Goal: Task Accomplishment & Management: Complete application form

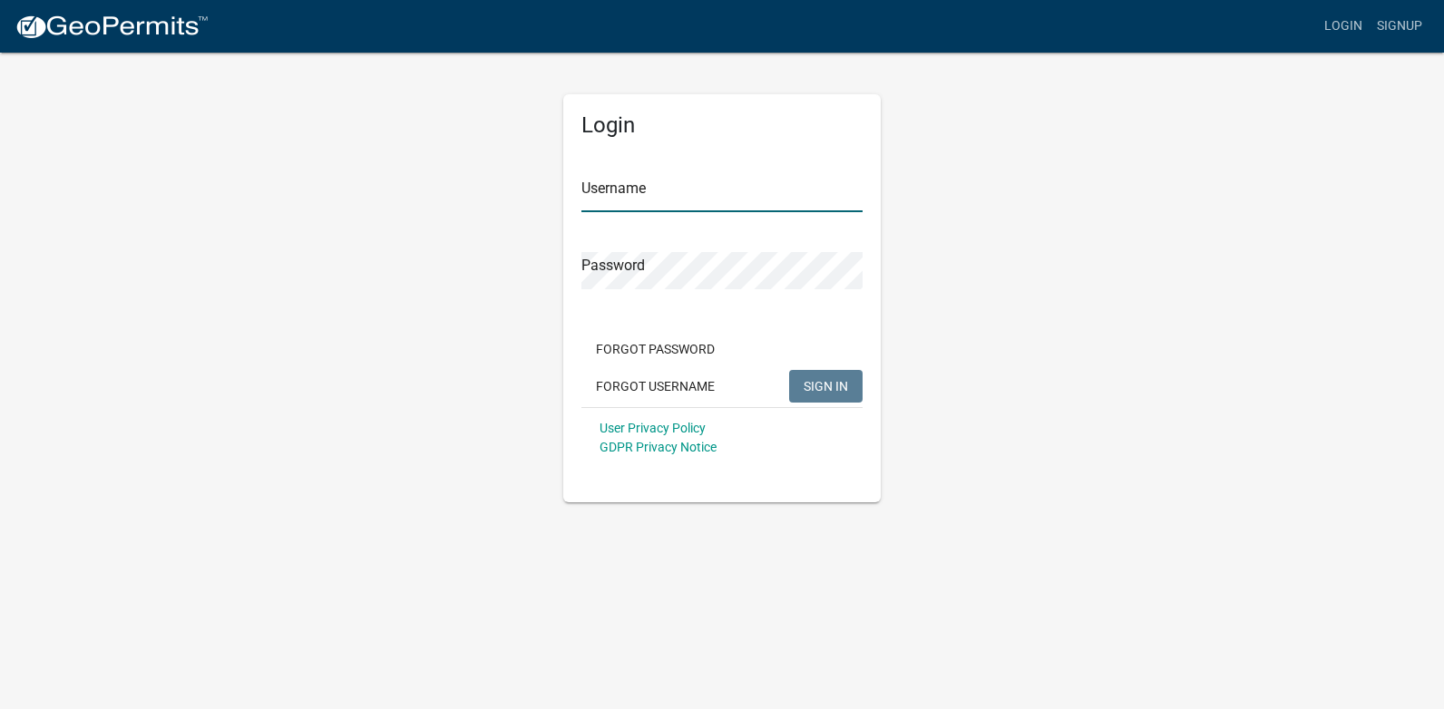
type input "[PERSON_NAME][EMAIL_ADDRESS][PERSON_NAME][DOMAIN_NAME]"
click at [828, 379] on span "SIGN IN" at bounding box center [826, 385] width 44 height 15
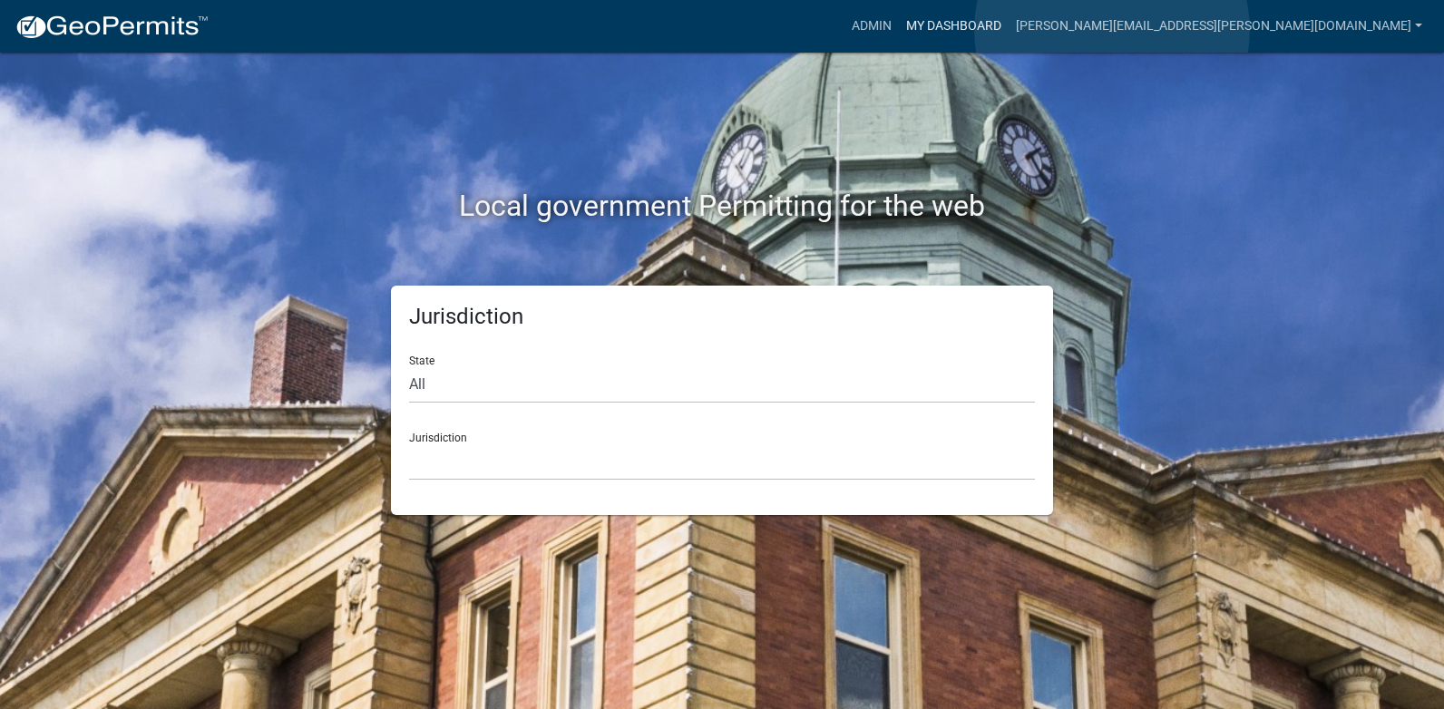
click at [1009, 30] on link "My Dashboard" at bounding box center [954, 26] width 110 height 34
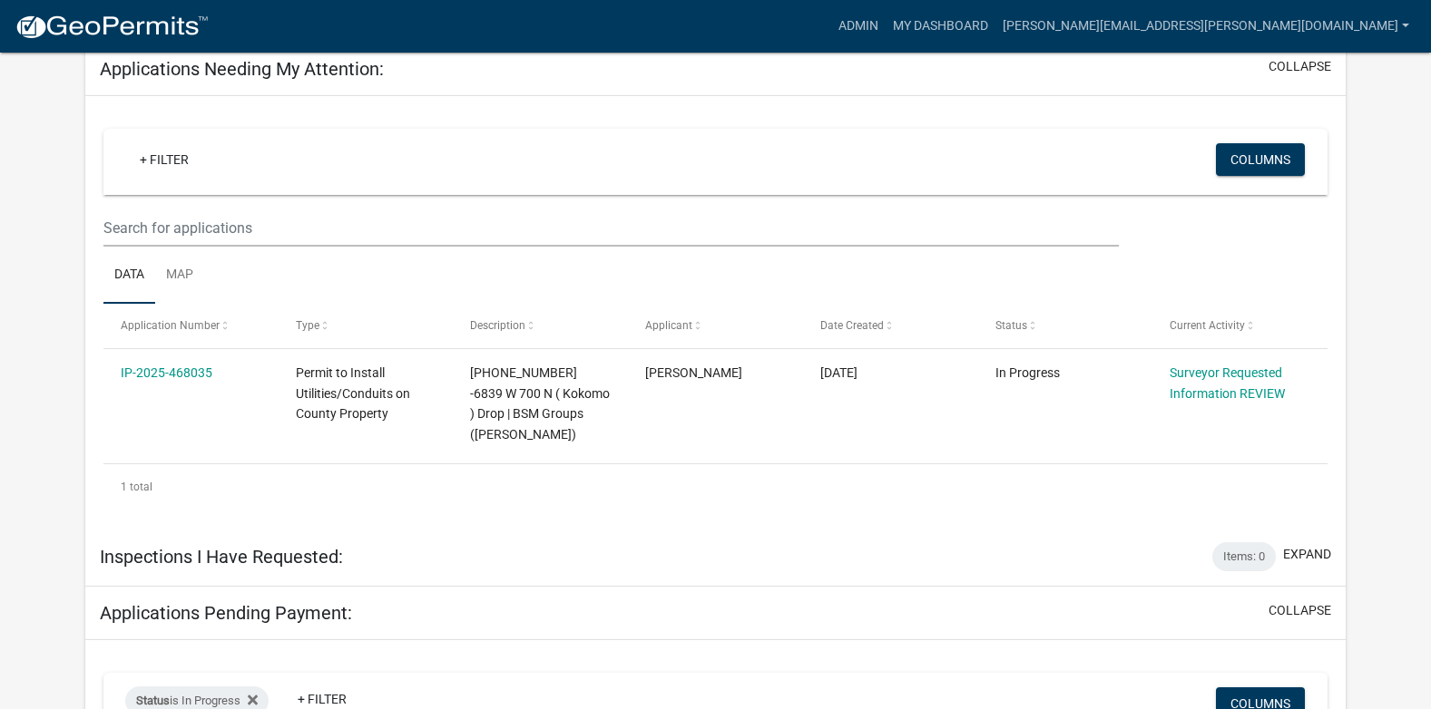
scroll to position [326, 0]
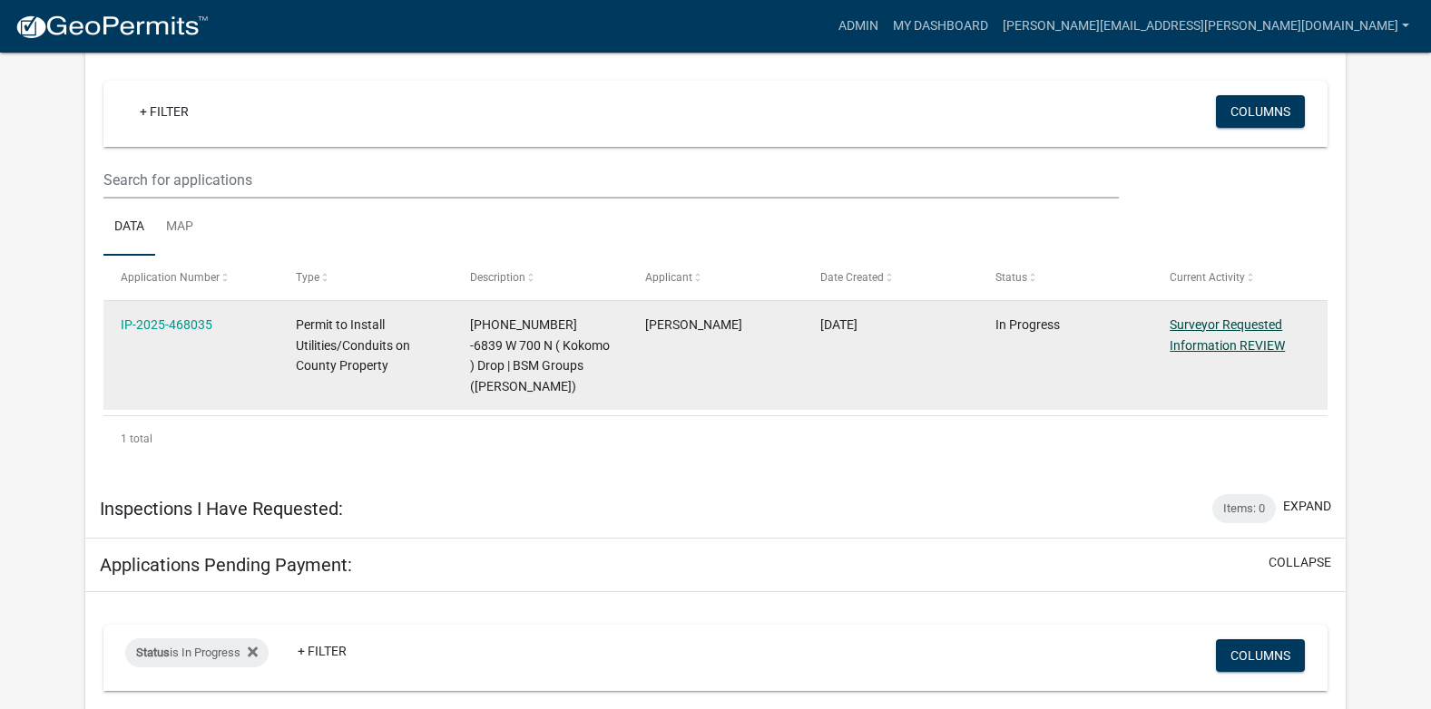
click at [1222, 320] on link "Surveyor Requested Information REVIEW" at bounding box center [1226, 335] width 115 height 35
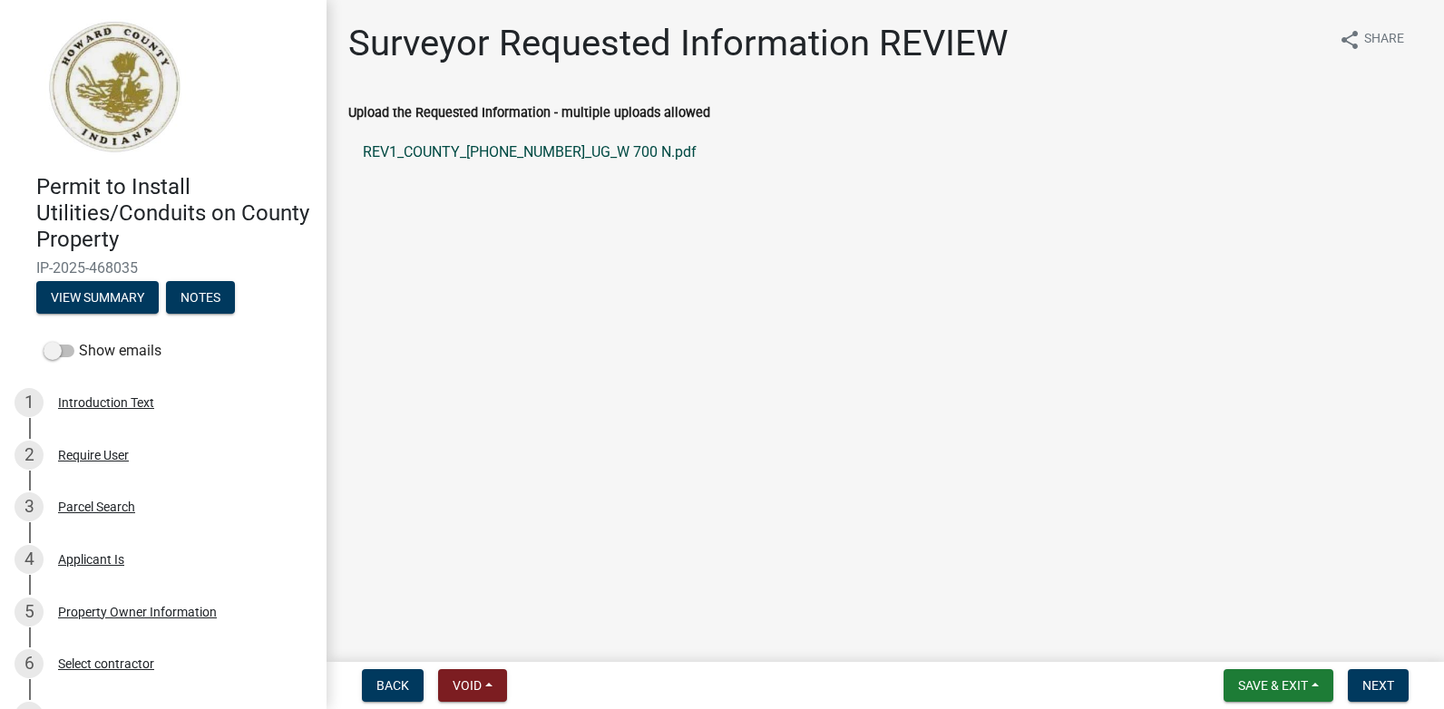
click at [533, 145] on link "REV1_COUNTY_[PHONE_NUMBER]_UG_W 700 N.pdf" at bounding box center [885, 153] width 1074 height 44
click at [1370, 680] on span "Next" at bounding box center [1379, 686] width 32 height 15
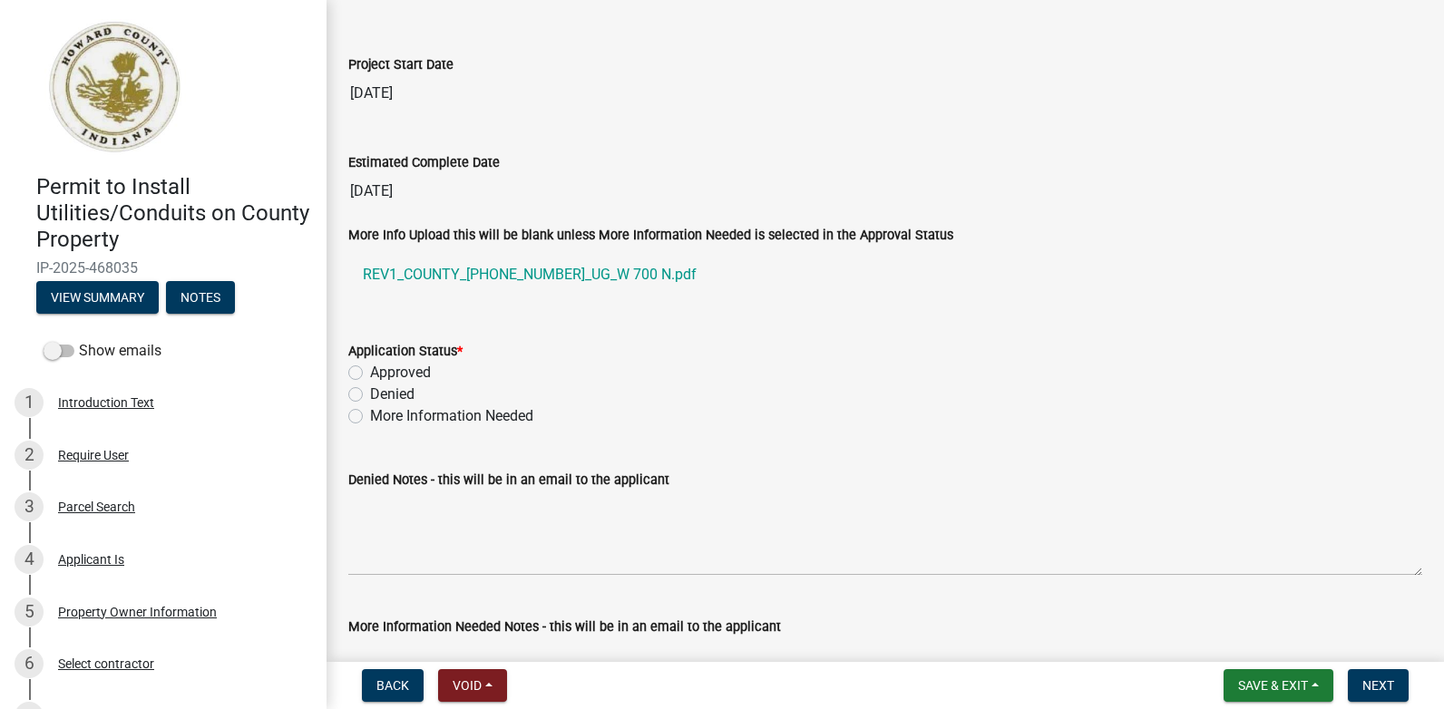
scroll to position [2991, 0]
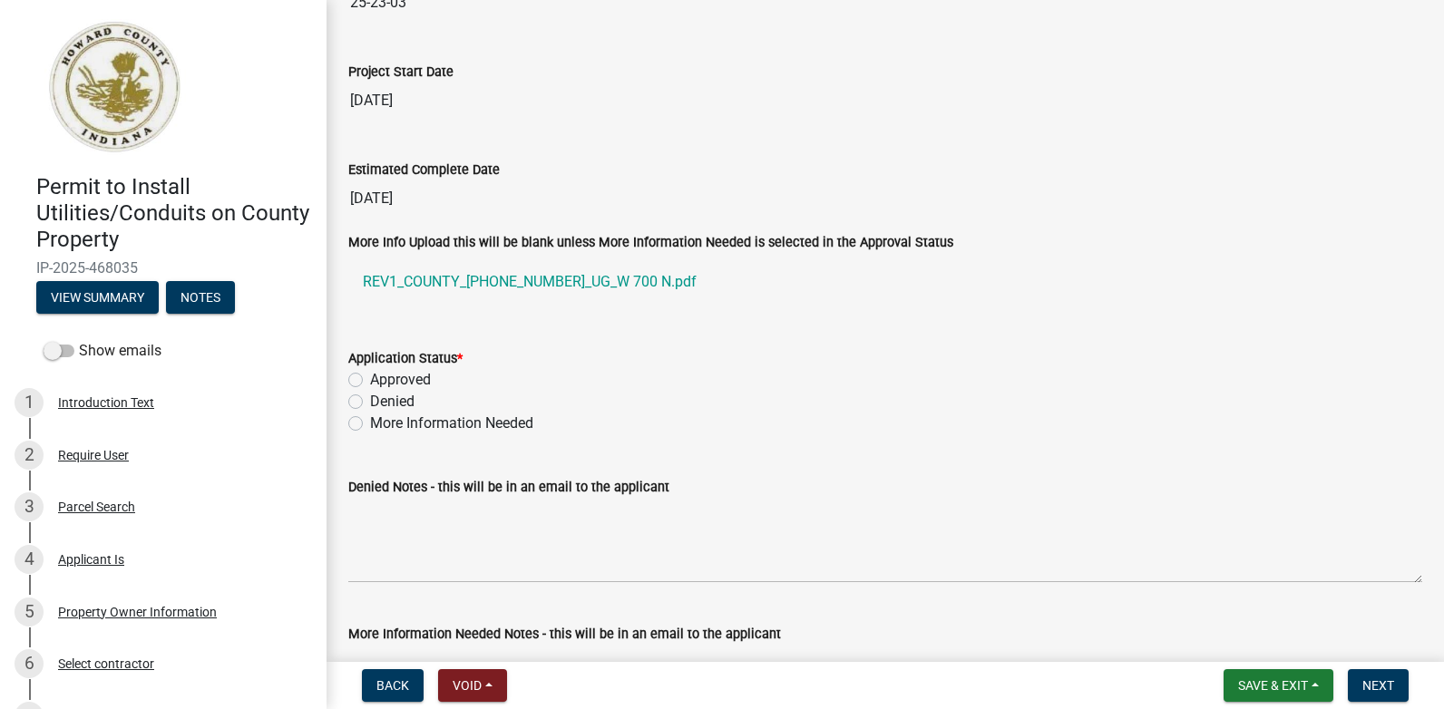
click at [370, 377] on label "Approved" at bounding box center [400, 380] width 61 height 22
click at [370, 377] on input "Approved" at bounding box center [376, 375] width 12 height 12
radio input "true"
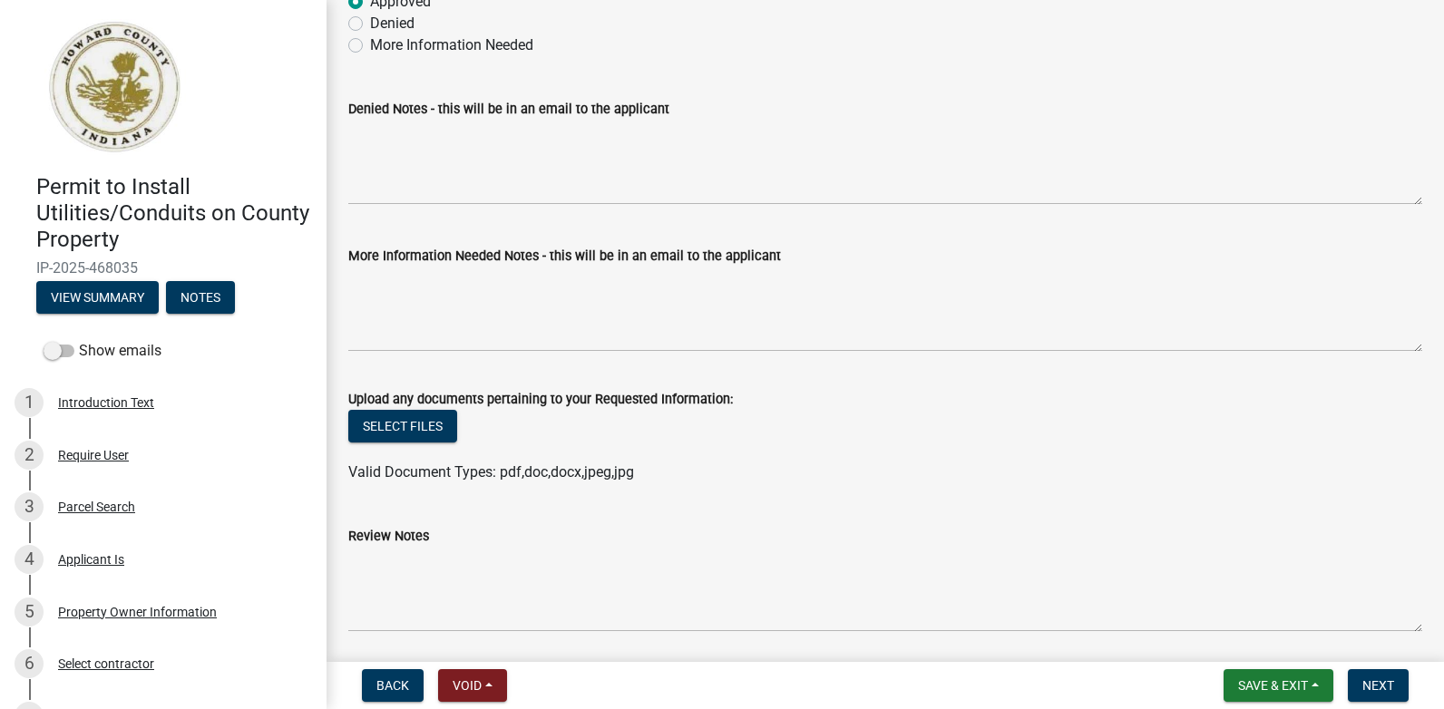
scroll to position [3376, 0]
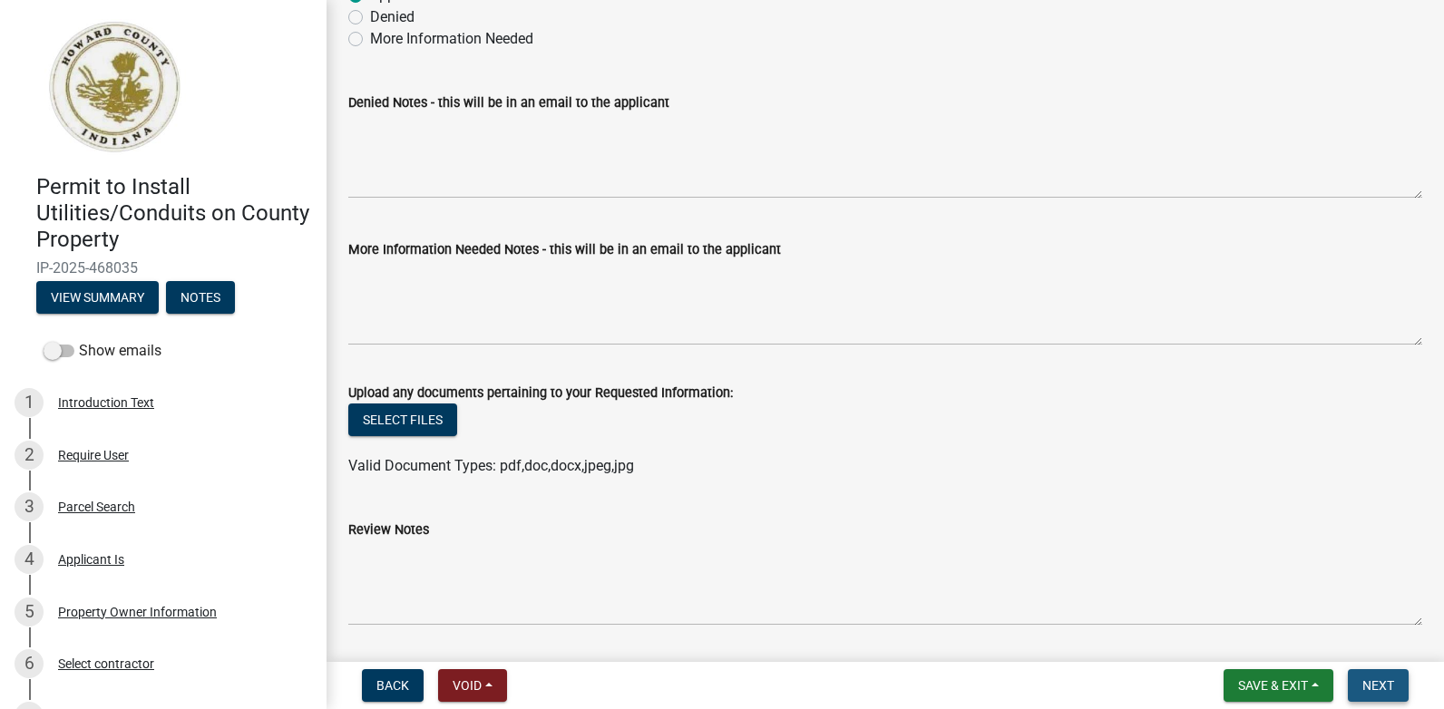
click at [1384, 682] on span "Next" at bounding box center [1379, 686] width 32 height 15
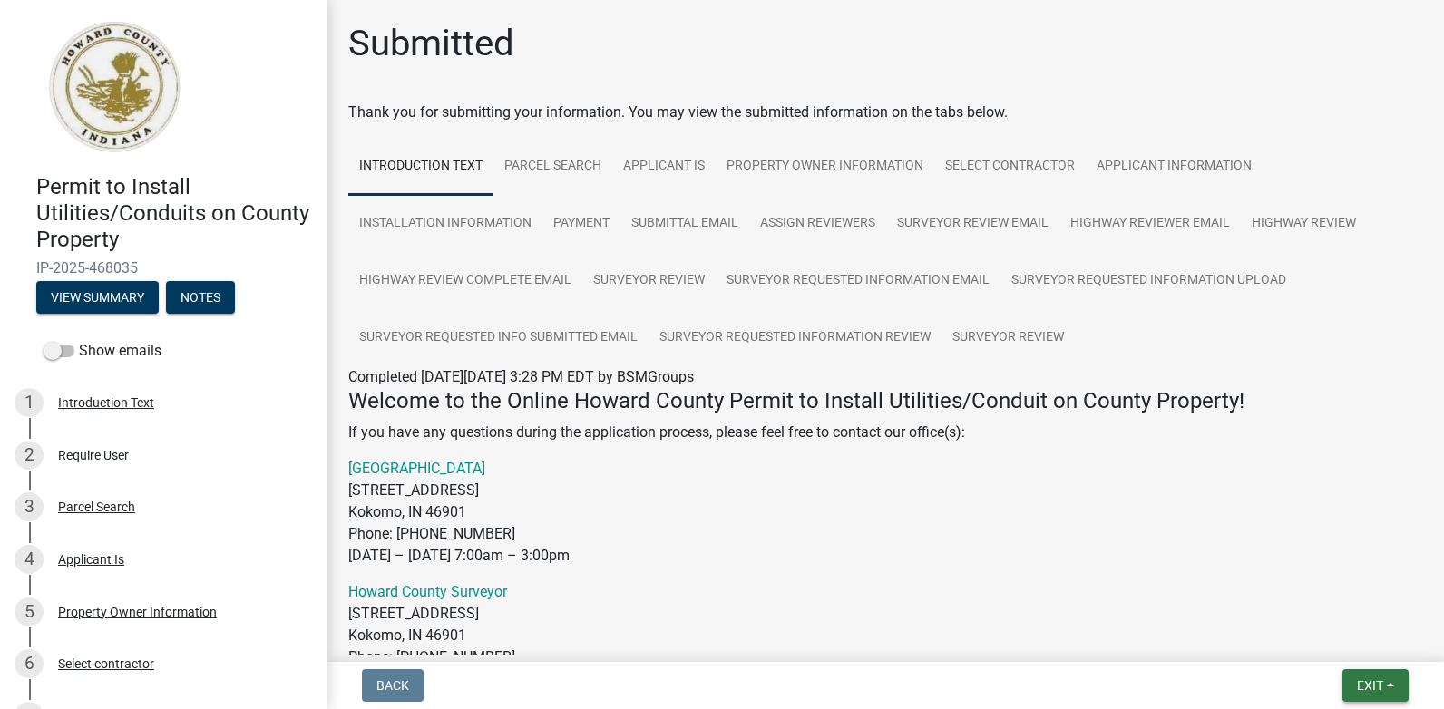
click at [1367, 687] on span "Exit" at bounding box center [1370, 686] width 26 height 15
click at [1303, 632] on button "Save & Exit" at bounding box center [1336, 639] width 145 height 44
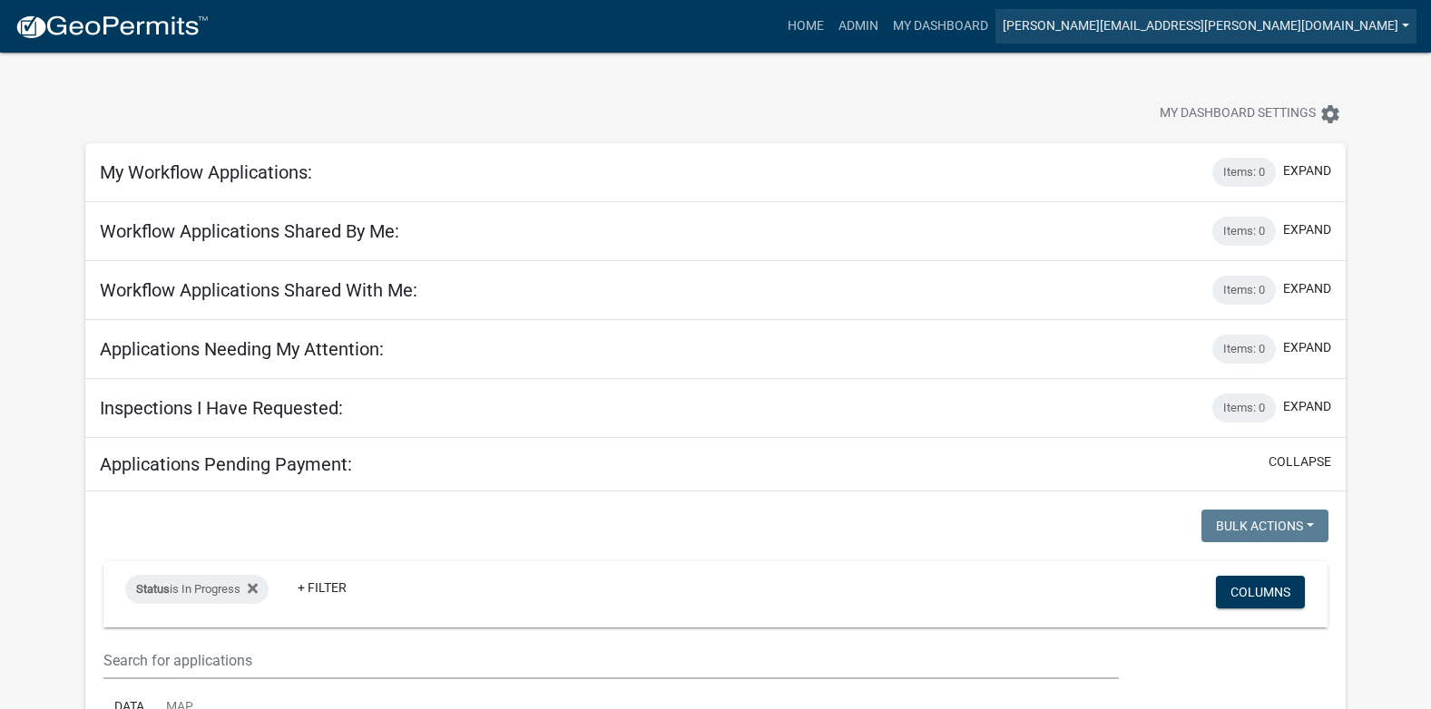
click at [1322, 19] on link "[PERSON_NAME][EMAIL_ADDRESS][PERSON_NAME][DOMAIN_NAME]" at bounding box center [1205, 26] width 421 height 34
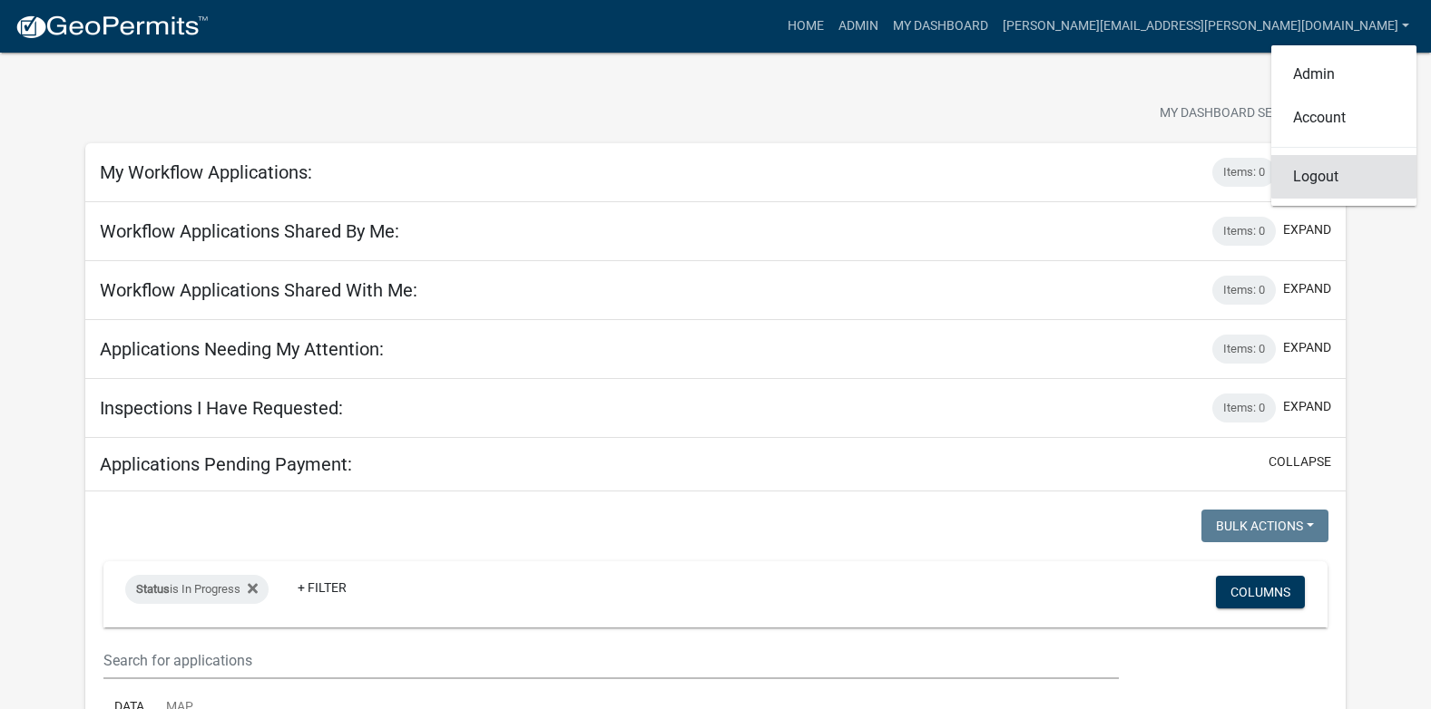
click at [1312, 177] on link "Logout" at bounding box center [1343, 177] width 145 height 44
